Goal: Find specific page/section: Find specific page/section

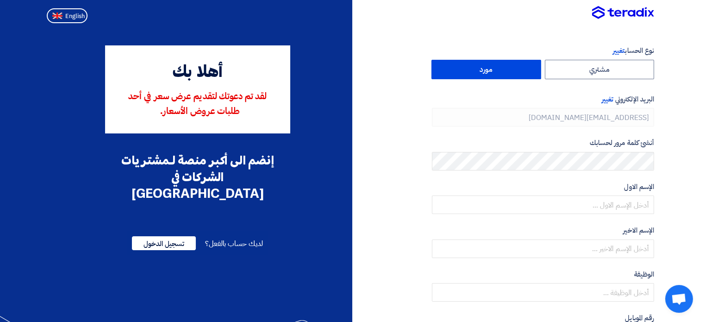
type input "[PHONE_NUMBER]"
click at [167, 236] on span "تسجيل الدخول" at bounding box center [164, 243] width 64 height 14
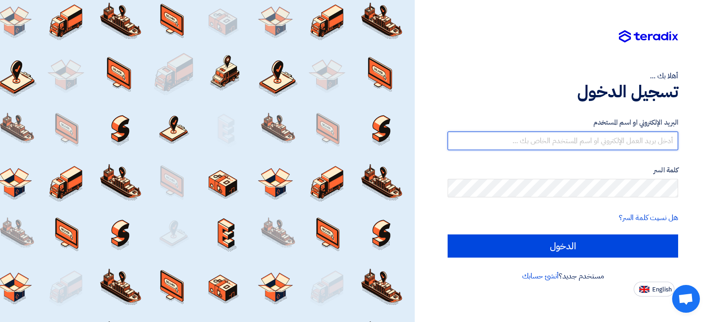
type input "[EMAIL_ADDRESS][DOMAIN_NAME]"
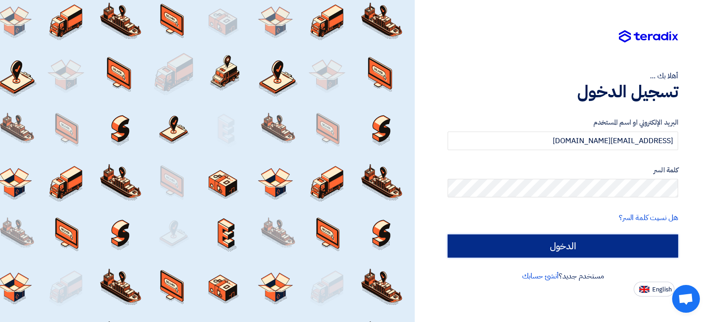
click at [585, 242] on input "الدخول" at bounding box center [563, 245] width 231 height 23
type input "Sign in"
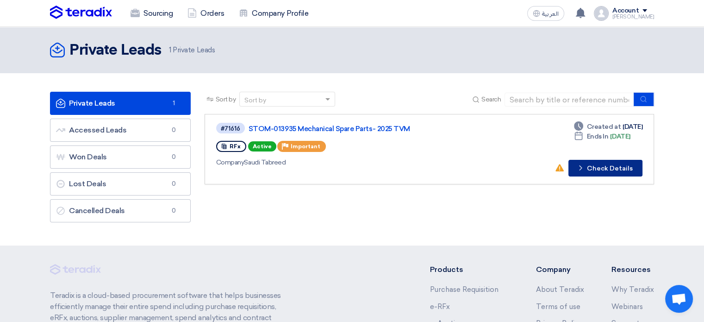
click at [604, 168] on button "Check details Check Details" at bounding box center [605, 168] width 74 height 17
